Goal: Task Accomplishment & Management: Complete application form

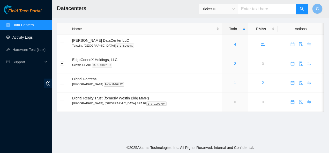
click at [23, 36] on link "Activity Logs" at bounding box center [22, 37] width 20 height 4
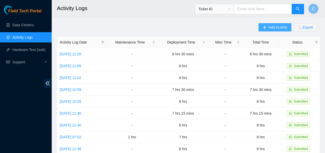
click at [246, 28] on button "Add Activity" at bounding box center [274, 27] width 33 height 8
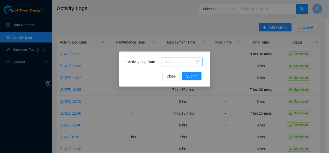
click at [174, 61] on input "Activity Log Date" at bounding box center [179, 62] width 30 height 6
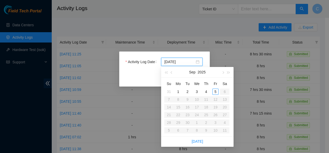
type input "2025-09-02"
type input "2025-09-03"
click at [196, 91] on div "3" at bounding box center [197, 92] width 6 height 6
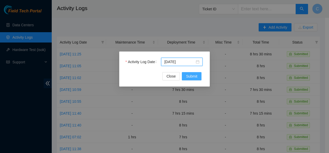
click at [187, 75] on span "Submit" at bounding box center [191, 77] width 11 height 6
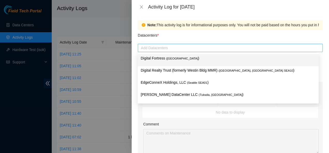
click at [176, 50] on div at bounding box center [230, 48] width 182 height 6
type input "sa"
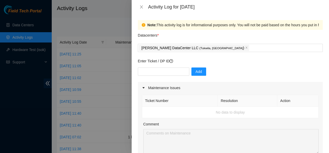
click at [173, 35] on div "Datacenters *" at bounding box center [230, 37] width 185 height 14
click at [160, 72] on input "text" at bounding box center [163, 72] width 51 height 8
paste input "DP84101"
type input "DP84101"
click at [199, 73] on button "Add" at bounding box center [198, 72] width 15 height 8
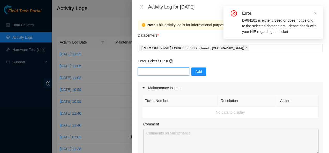
click at [181, 73] on input "text" at bounding box center [163, 72] width 51 height 8
paste input "DP84101"
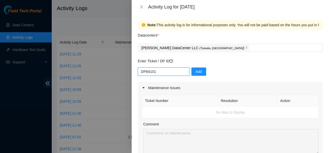
click at [140, 72] on input "DP84101" at bounding box center [163, 72] width 51 height 8
type input "DP84101"
click at [191, 72] on button "Add" at bounding box center [198, 72] width 15 height 8
click at [153, 74] on input "text" at bounding box center [163, 72] width 51 height 8
paste input "B-W-13L040O"
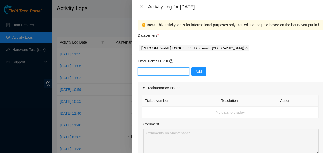
type input "B-W-13L040O"
click at [153, 74] on input "text" at bounding box center [163, 72] width 51 height 8
type input "d"
type input "DP85242"
click at [195, 74] on span "Add" at bounding box center [198, 72] width 6 height 6
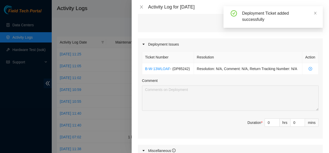
scroll to position [150, 0]
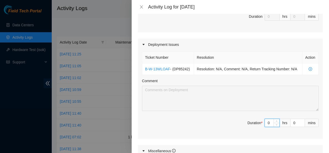
click at [246, 115] on input "0" at bounding box center [272, 123] width 14 height 8
type input "8"
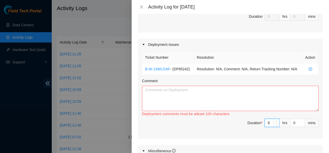
type input "8"
click at [229, 98] on textarea "Comment" at bounding box center [230, 98] width 176 height 25
paste textarea "Worked on DP84101"
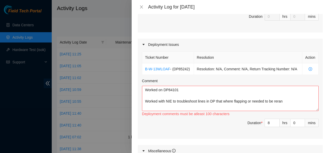
click at [246, 81] on div "Comment" at bounding box center [230, 82] width 176 height 8
click at [246, 100] on textarea "Worked on DP84101 Worked with NIE to troubleshoot lines in DP that where flappi…" at bounding box center [230, 98] width 176 height 25
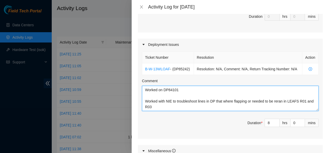
scroll to position [10, 0]
paste textarea "S4203.R0116 r01.leaf114.sea01.fab p.17 <--> S4203.R0217 r17.spine101.sea01.fab …"
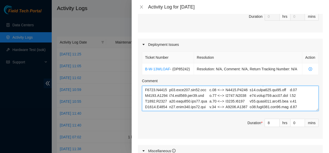
scroll to position [197, 0]
paste textarea "A_Rack A_Device A_Port Z_Rack Z_Device Z_Port S4203.R0116 r03.leaf114.sea01.fab…"
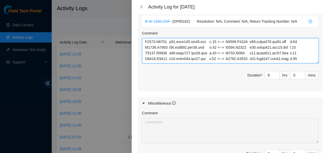
scroll to position [198, 0]
type textarea "Worked on DP84101 Worked with NIE to troubleshoot lines in DP that where flappi…"
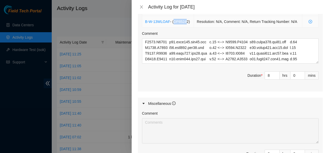
drag, startPoint x: 173, startPoint y: 22, endPoint x: 186, endPoint y: 22, distance: 12.4
click at [186, 22] on span "- ( DP85242 )" at bounding box center [180, 22] width 20 height 4
drag, startPoint x: 187, startPoint y: 22, endPoint x: 174, endPoint y: 21, distance: 12.7
click at [174, 21] on span "- ( DP85242 )" at bounding box center [180, 22] width 20 height 4
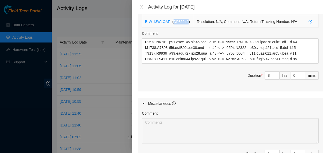
copy span "DP85242"
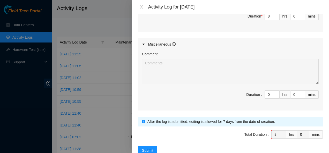
scroll to position [270, 0]
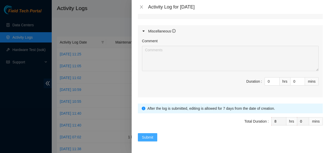
click at [149, 115] on span "Submit" at bounding box center [147, 138] width 11 height 6
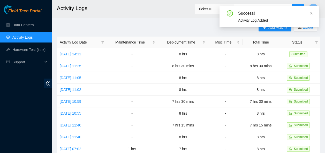
click at [246, 30] on div "Success! Activity Log Added" at bounding box center [268, 18] width 99 height 25
click at [246, 12] on icon "close" at bounding box center [311, 13] width 3 height 3
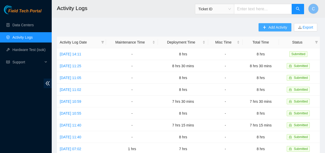
click at [246, 26] on span "Add Activity" at bounding box center [277, 28] width 19 height 6
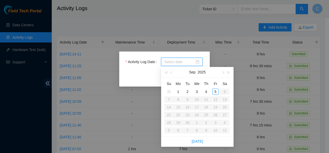
click at [184, 61] on input "Activity Log Date" at bounding box center [179, 62] width 30 height 6
type input "2025-09-04"
click at [207, 92] on div "4" at bounding box center [206, 92] width 6 height 6
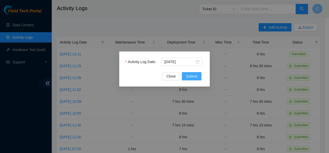
click at [193, 75] on span "Submit" at bounding box center [191, 77] width 11 height 6
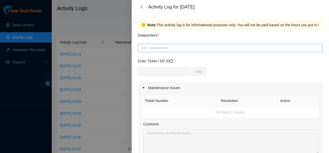
click at [191, 46] on div at bounding box center [230, 48] width 182 height 6
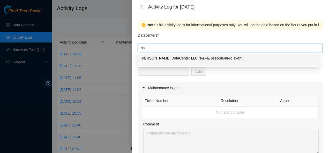
type input "sab"
click at [198, 58] on span "( Tukwila, WA" at bounding box center [220, 58] width 44 height 3
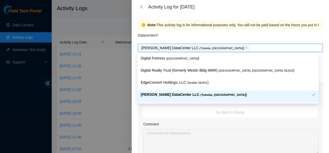
click at [170, 95] on p "Sabey DataCenter LLC ( Tukwila, WA )" at bounding box center [226, 95] width 171 height 6
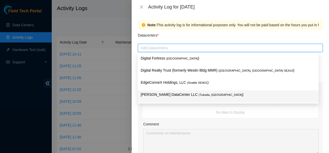
click at [170, 95] on p "Sabey DataCenter LLC ( Tukwila, WA )" at bounding box center [228, 95] width 175 height 6
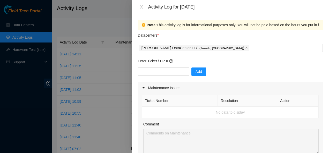
click at [137, 108] on div "Note: This activity log is for informational purposes only. You will not be pai…" at bounding box center [230, 84] width 197 height 140
click at [171, 73] on input "text" at bounding box center [163, 72] width 51 height 8
paste input "DP85242"
type input "DP85242"
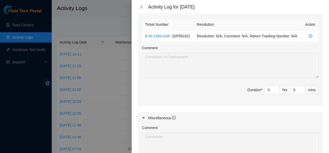
scroll to position [186, 0]
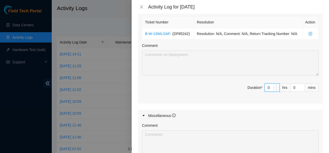
click at [246, 88] on input "0" at bounding box center [272, 88] width 14 height 8
type input "8"
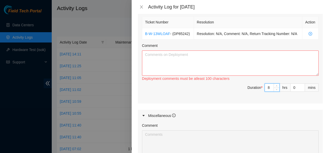
paste input "Worked on DP84101 Worked with NIE to troubleshoot lines in DP that where flappi…"
type input "8"
type input "0"
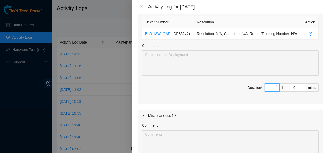
type input "8"
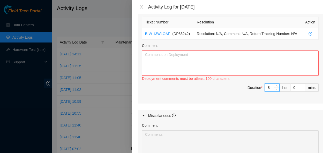
type input "8"
click at [246, 67] on textarea "Comment" at bounding box center [230, 63] width 176 height 25
paste textarea "Worked on DP84101 Worked with NIE to troubleshoot lines in DP that where flappi…"
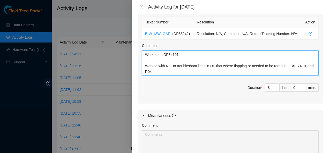
click at [246, 65] on textarea "Worked on DP84101 Worked with NIE to troubleshoot lines in DP that where flappi…" at bounding box center [230, 63] width 176 height 25
paste textarea "S4203.R0603 r02.leaf114.sea01.fab p.17 <--> S4203.R0217 r17.spine101.sea01.fab …"
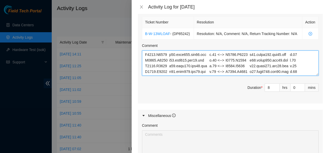
scroll to position [197, 0]
paste textarea "A_Rack A_Device A_Port Z_Rack Z_Device Z_Port S4203.R0603 r04.leaf114.sea01.fab…"
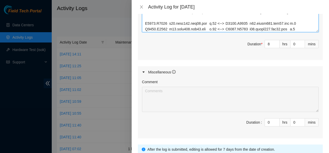
scroll to position [270, 0]
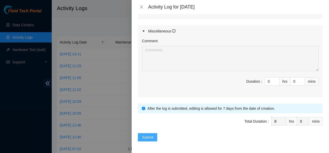
type textarea "Worked on DP84101 Worked with NIE to troubleshoot lines in DP that where flappi…"
click at [147, 115] on span "Submit" at bounding box center [147, 138] width 11 height 6
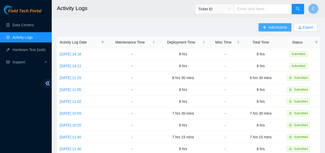
click at [246, 27] on span "Add Activity" at bounding box center [277, 28] width 19 height 6
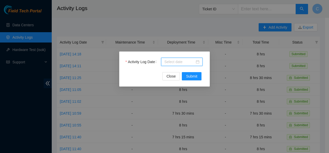
click at [184, 59] on input "Activity Log Date" at bounding box center [179, 62] width 30 height 6
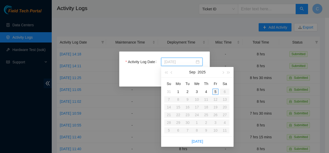
type input "2025-09-05"
click at [214, 91] on div "5" at bounding box center [215, 92] width 6 height 6
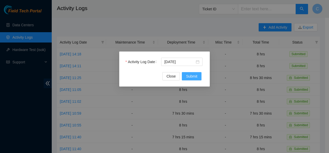
click at [187, 77] on span "Submit" at bounding box center [191, 77] width 11 height 6
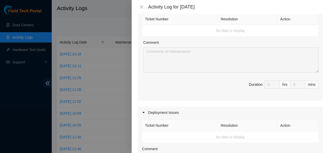
scroll to position [0, 0]
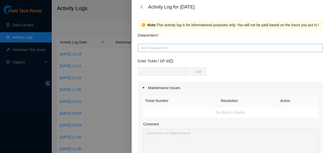
click at [185, 50] on div at bounding box center [230, 48] width 182 height 6
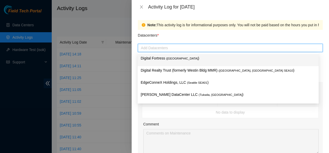
type input "s"
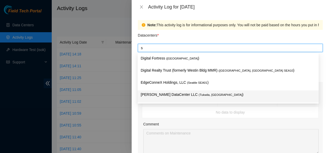
click at [174, 94] on p "Sabey DataCenter LLC ( Tukwila, WA )" at bounding box center [228, 95] width 175 height 6
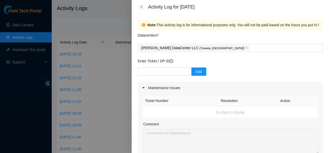
click at [170, 112] on td "No data to display" at bounding box center [230, 113] width 176 height 12
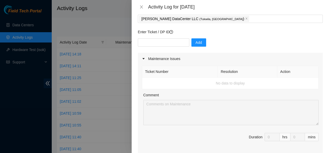
scroll to position [29, 0]
click at [166, 41] on input "text" at bounding box center [163, 43] width 51 height 8
paste input "B-W-13WLOAF"
type input "B-W-13WLOAF"
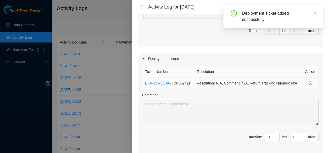
scroll to position [136, 0]
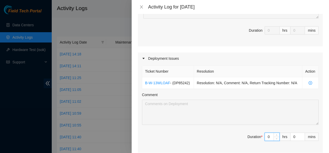
click at [246, 115] on input "0" at bounding box center [272, 137] width 14 height 8
type input "1"
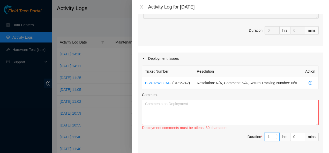
type input "12"
click at [197, 115] on textarea "Comment" at bounding box center [230, 112] width 176 height 25
paste textarea "**********"
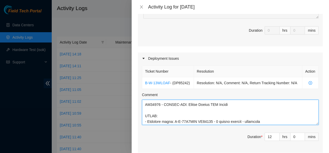
scroll to position [10, 0]
click at [174, 105] on textarea "Comment" at bounding box center [230, 112] width 176 height 25
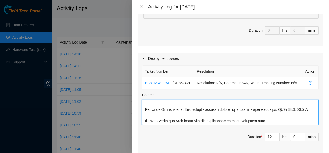
scroll to position [419, 0]
click at [187, 115] on textarea "Comment" at bounding box center [230, 112] width 176 height 25
click at [233, 115] on textarea "Comment" at bounding box center [230, 112] width 176 height 25
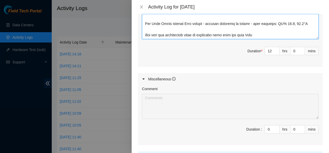
scroll to position [270, 0]
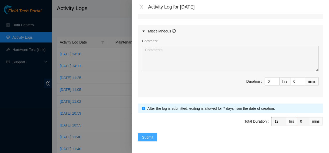
type textarea "**********"
click at [146, 115] on span "Submit" at bounding box center [147, 138] width 11 height 6
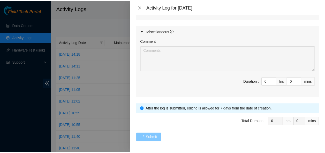
scroll to position [0, 0]
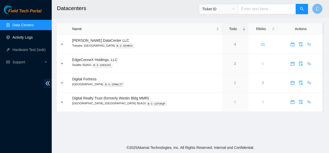
click at [20, 35] on link "Activity Logs" at bounding box center [22, 37] width 20 height 4
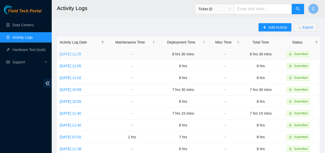
click at [71, 53] on link "[DATE] 11:25" at bounding box center [70, 54] width 21 height 4
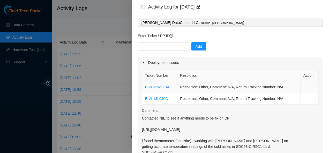
scroll to position [25, 0]
click at [142, 6] on icon "close" at bounding box center [141, 7] width 4 height 4
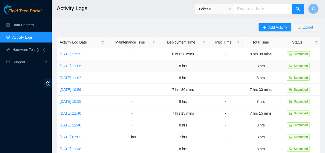
click at [78, 66] on link "Thu, 28 Aug 2025 11:05" at bounding box center [70, 66] width 21 height 4
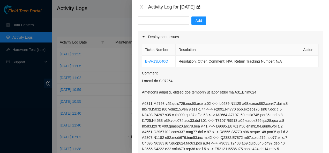
scroll to position [51, 0]
drag, startPoint x: 174, startPoint y: 82, endPoint x: 160, endPoint y: 80, distance: 14.0
copy p "DP84101"
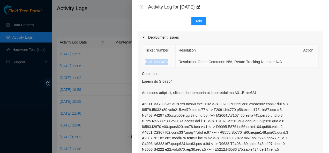
drag, startPoint x: 169, startPoint y: 62, endPoint x: 143, endPoint y: 63, distance: 26.1
click at [143, 63] on td "B-W-13L040O" at bounding box center [159, 62] width 34 height 12
copy link "B-W-13L040O"
drag, startPoint x: 141, startPoint y: 80, endPoint x: 176, endPoint y: 81, distance: 34.4
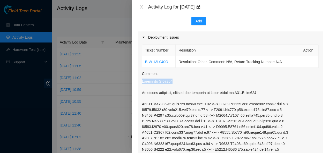
copy p "Worked on DP84101"
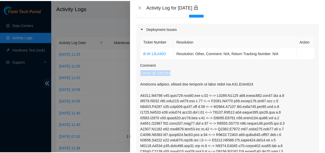
scroll to position [59, 0]
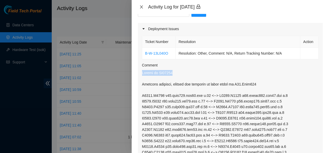
click at [141, 6] on icon "close" at bounding box center [141, 7] width 4 height 4
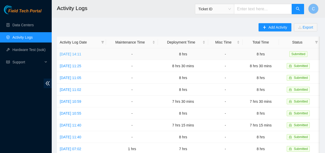
click at [81, 53] on link "Wed, 03 Sep 2025 14:11" at bounding box center [70, 54] width 21 height 4
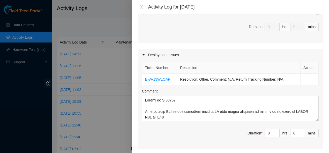
scroll to position [140, 0]
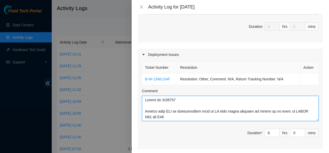
drag, startPoint x: 144, startPoint y: 99, endPoint x: 161, endPoint y: 117, distance: 24.3
click at [161, 117] on textarea "Comment" at bounding box center [230, 108] width 176 height 25
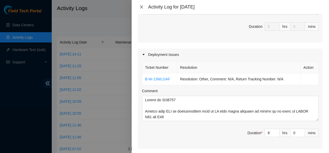
click at [140, 5] on icon "close" at bounding box center [141, 7] width 4 height 4
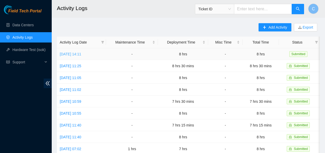
click at [81, 52] on link "[DATE] 14:11" at bounding box center [70, 54] width 21 height 4
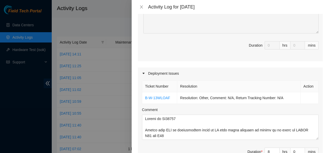
scroll to position [123, 0]
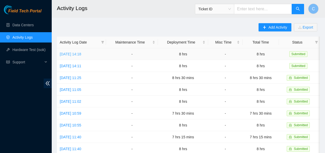
click at [68, 56] on link "[DATE] 14:18" at bounding box center [70, 54] width 21 height 4
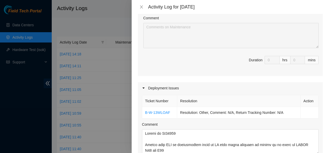
scroll to position [106, 0]
click at [141, 5] on icon "close" at bounding box center [141, 7] width 4 height 4
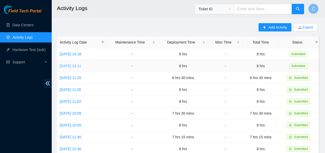
click at [81, 66] on link "[DATE] 14:11" at bounding box center [70, 66] width 21 height 4
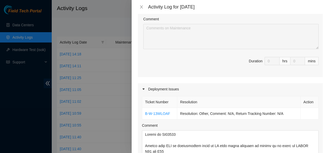
scroll to position [105, 0]
drag, startPoint x: 172, startPoint y: 113, endPoint x: 169, endPoint y: 114, distance: 3.5
click at [169, 114] on td "B-W-13WLOAF" at bounding box center [159, 114] width 35 height 12
drag, startPoint x: 169, startPoint y: 114, endPoint x: 145, endPoint y: 117, distance: 24.7
click at [145, 117] on td "B-W-13WLOAF" at bounding box center [159, 114] width 35 height 12
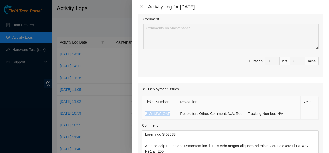
copy link "B-W-13WLOAF"
